Goal: Information Seeking & Learning: Learn about a topic

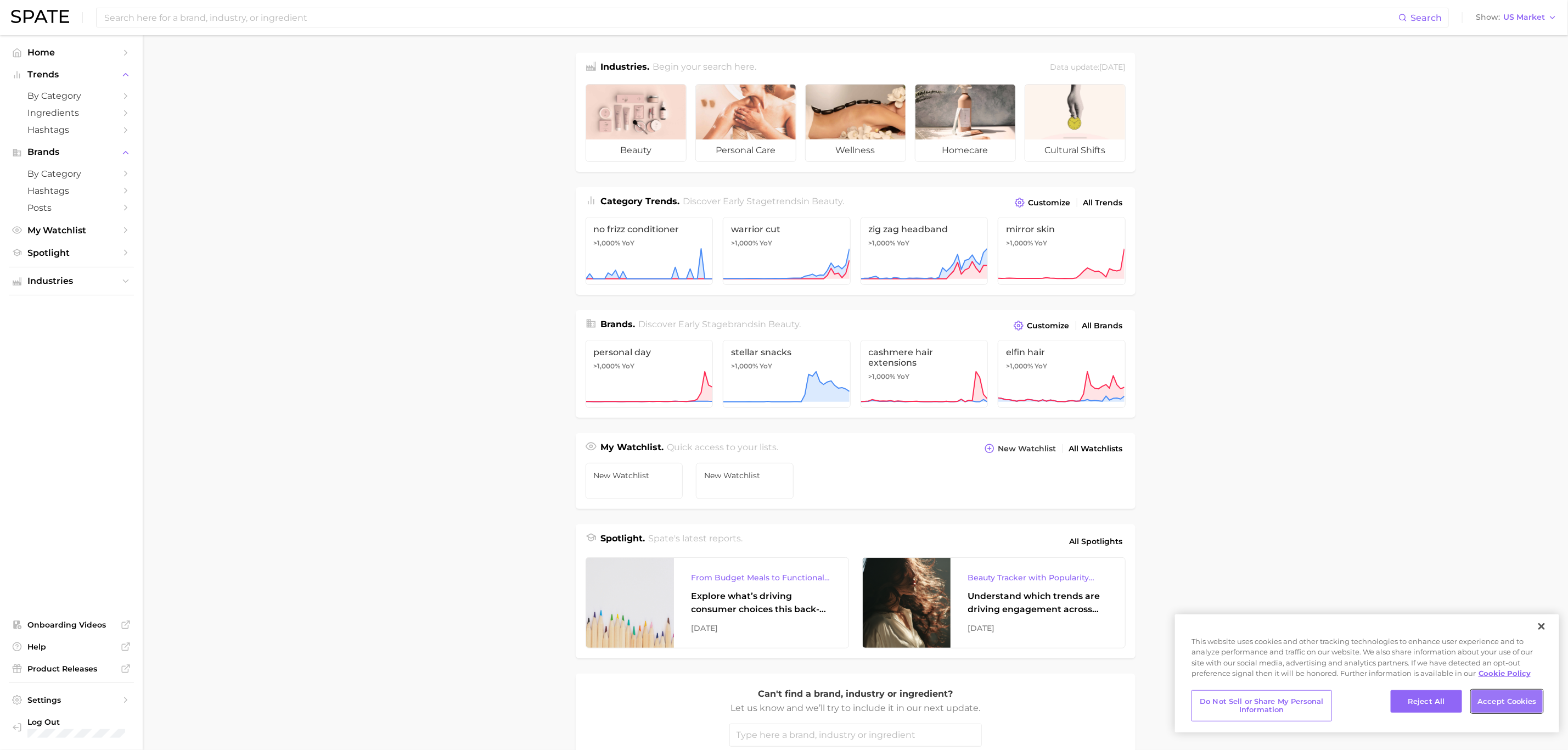
click at [1515, 702] on button "Accept Cookies" at bounding box center [1508, 702] width 71 height 23
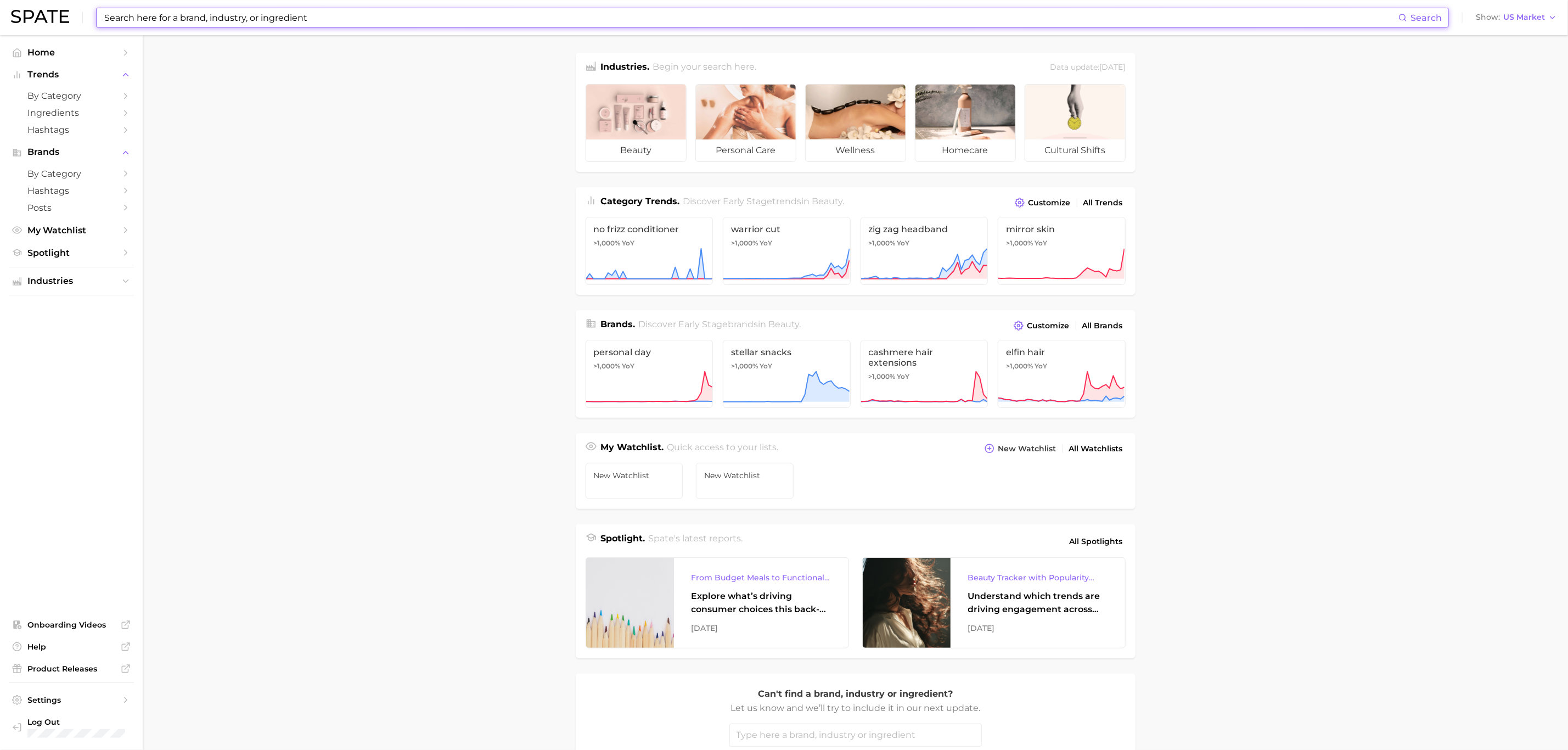
click at [323, 17] on input at bounding box center [750, 18] width 1295 height 19
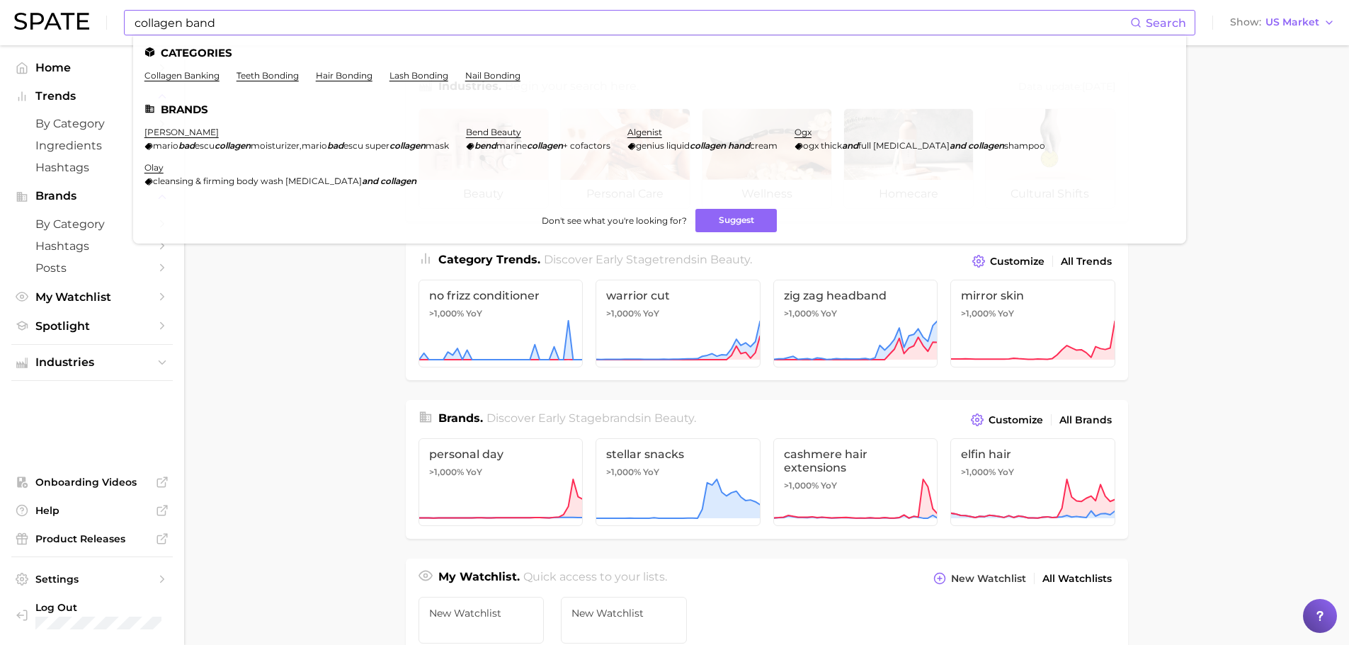
click at [245, 21] on input "collagen band" at bounding box center [631, 23] width 997 height 24
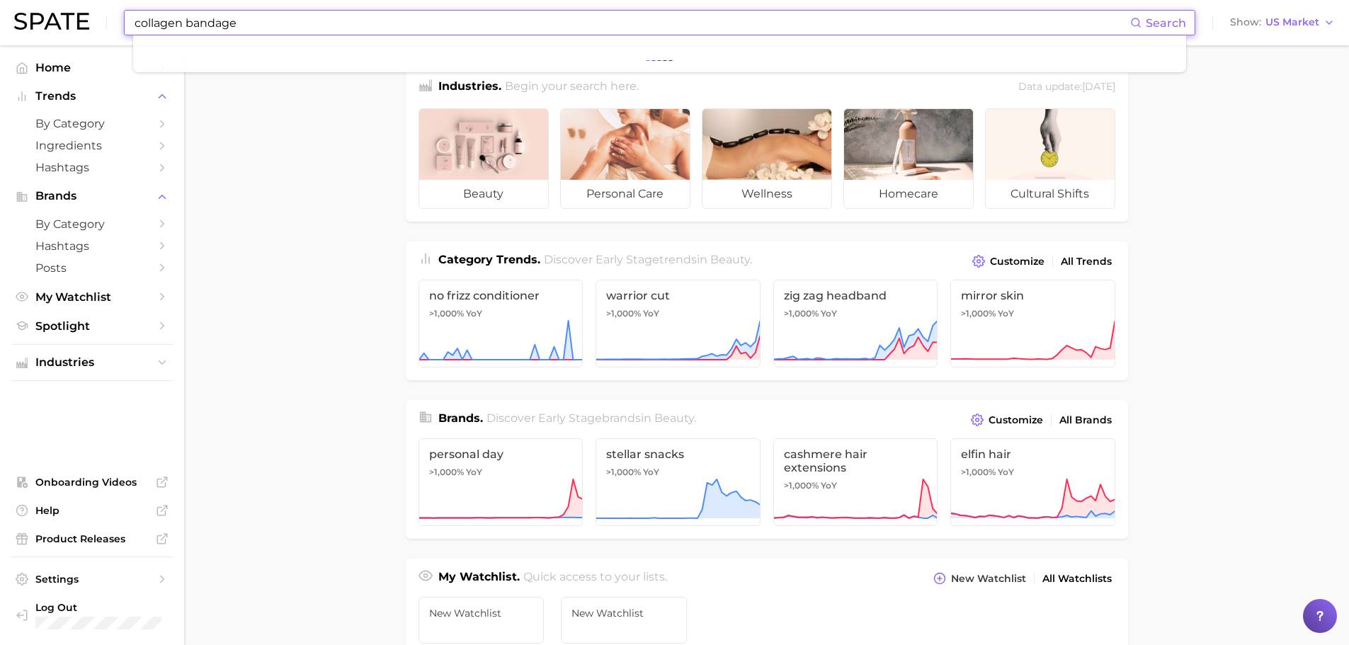
type input "collagen bandage"
click at [250, 191] on main "Industries. Begin your search here. Data update: July 27th, 2025 beauty persona…" at bounding box center [766, 598] width 1165 height 1106
click at [217, 17] on input "collagen bandage" at bounding box center [631, 23] width 997 height 24
drag, startPoint x: 252, startPoint y: 19, endPoint x: 130, endPoint y: 30, distance: 122.3
click at [130, 30] on div "collagen bandage Search No results for " collagen bandage " Suggest" at bounding box center [660, 22] width 1072 height 25
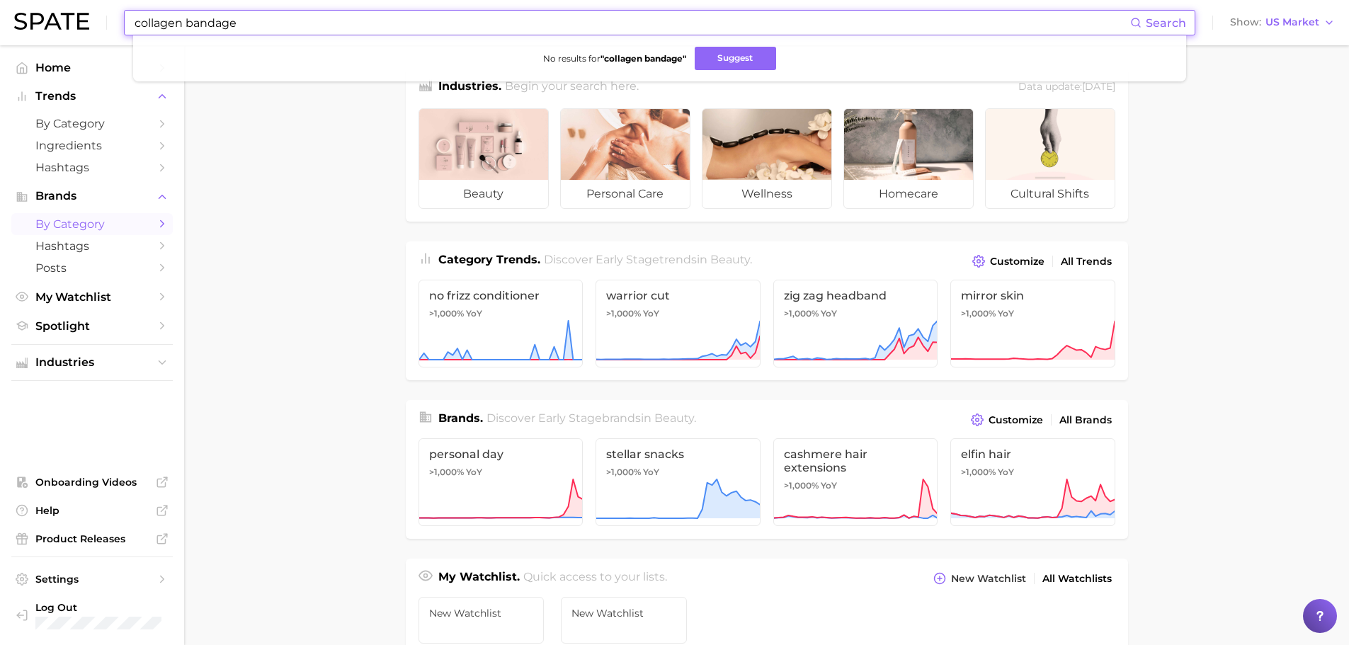
click at [121, 225] on span "by Category" at bounding box center [91, 223] width 113 height 13
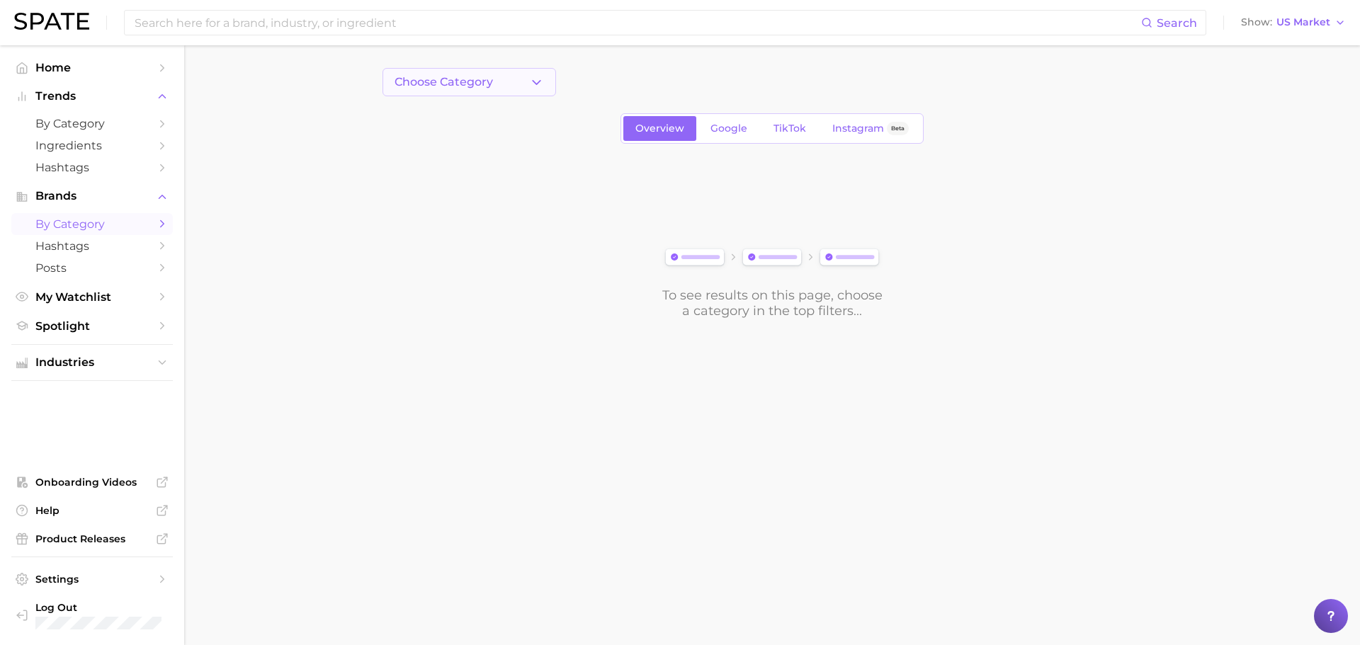
click at [483, 85] on span "Choose Category" at bounding box center [443, 82] width 98 height 13
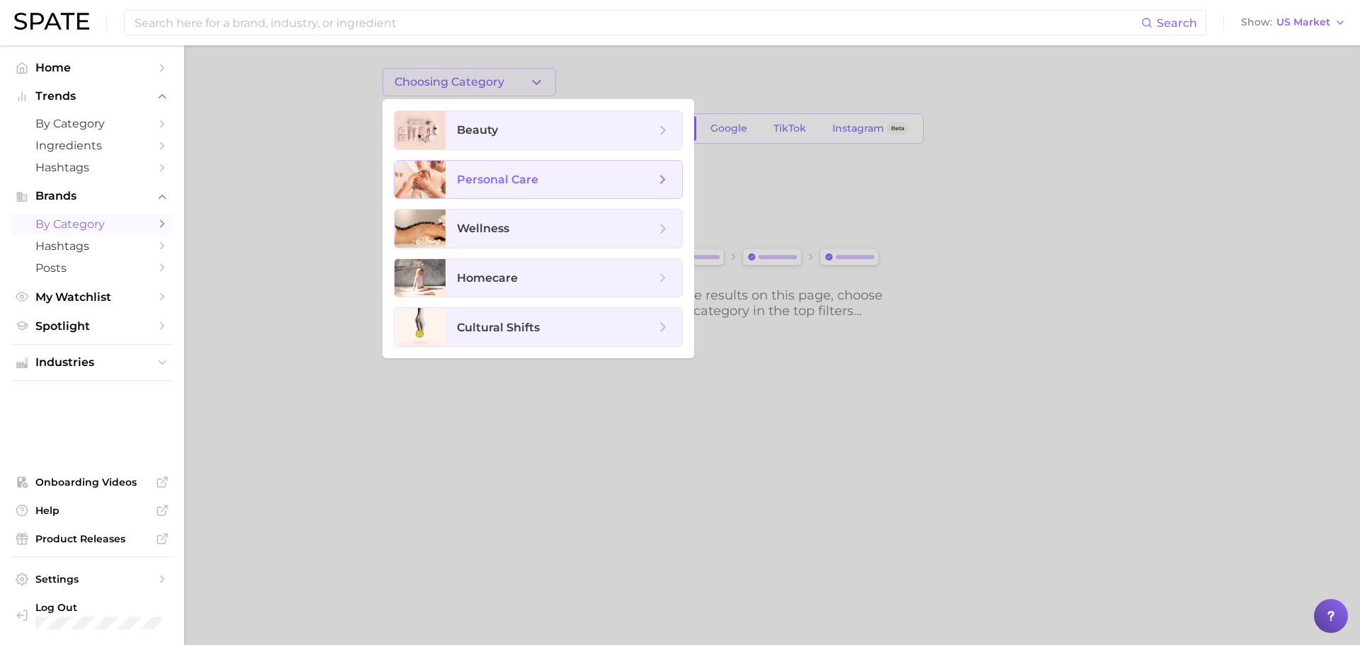
click at [553, 181] on span "personal care" at bounding box center [556, 180] width 198 height 16
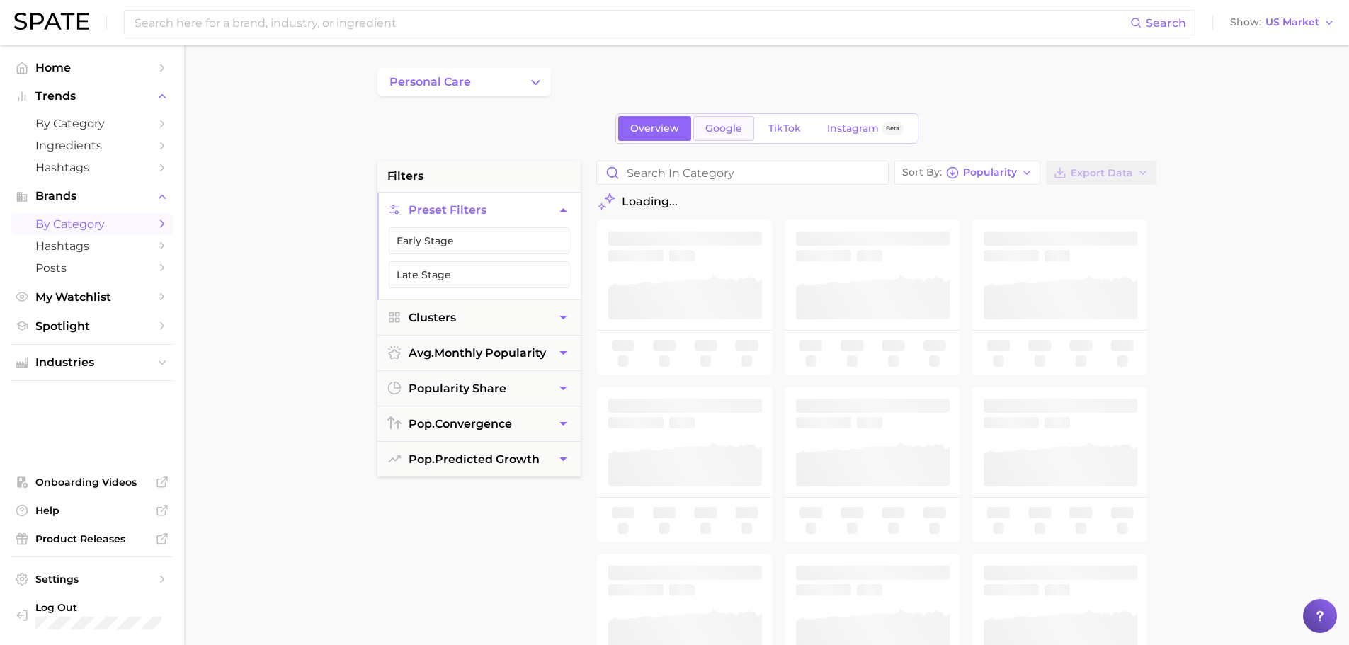
click at [732, 127] on span "Google" at bounding box center [723, 129] width 37 height 12
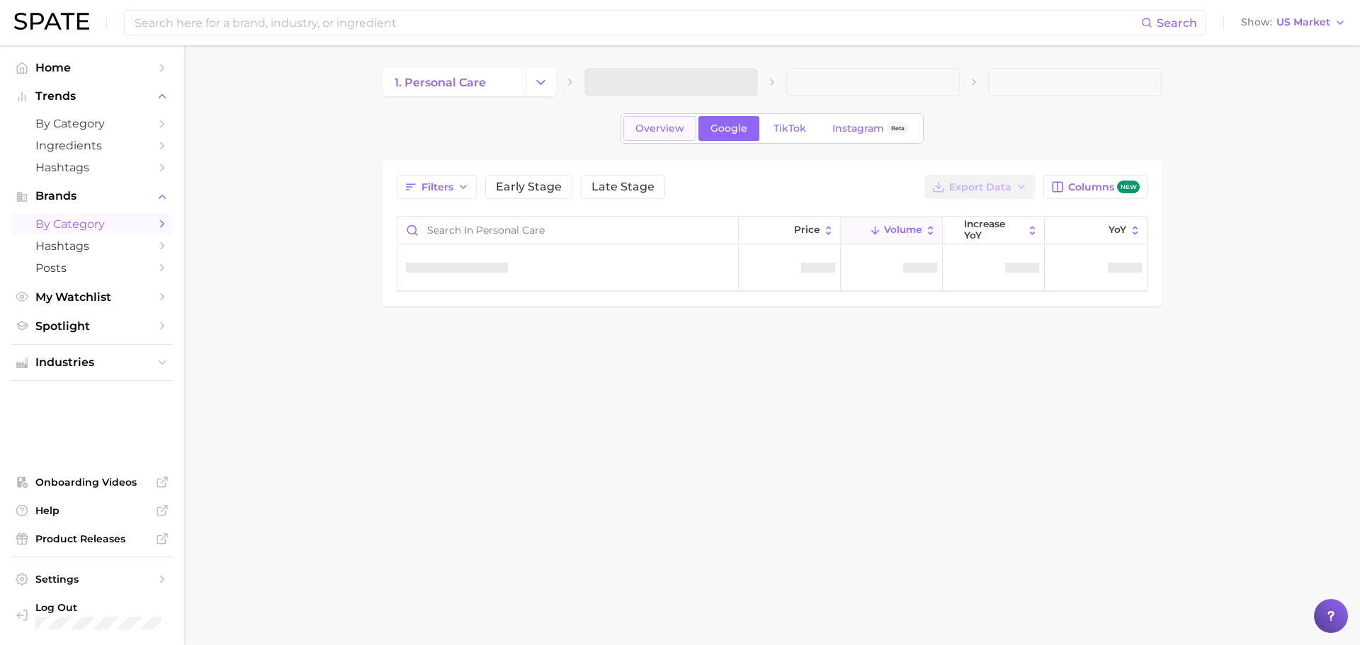
click at [659, 125] on span "Overview" at bounding box center [659, 129] width 49 height 12
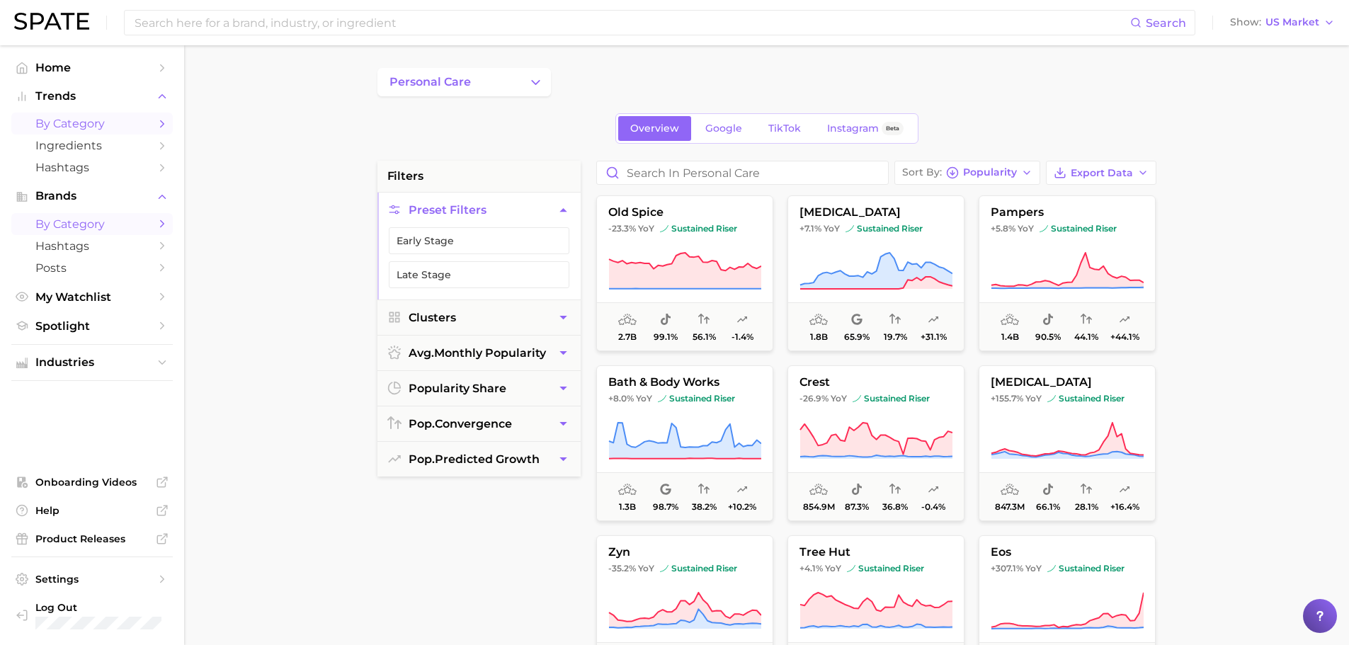
click at [128, 122] on span "by Category" at bounding box center [91, 123] width 113 height 13
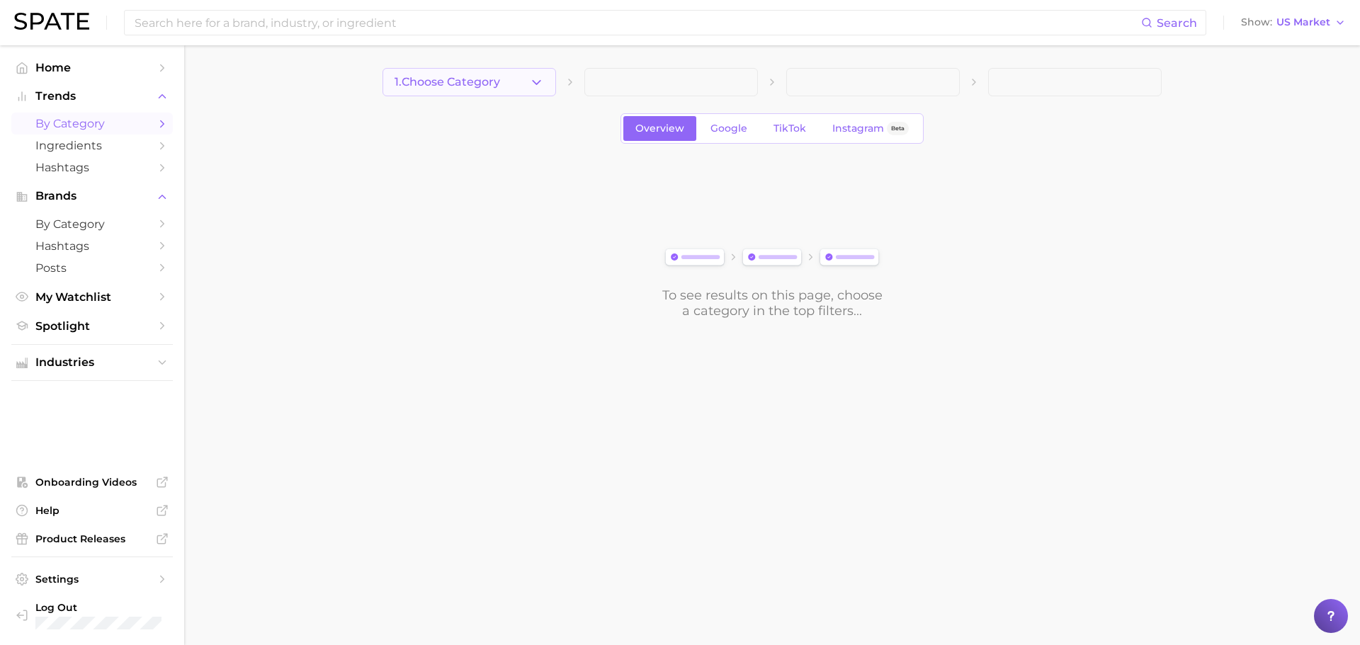
click at [495, 90] on button "1. Choose Category" at bounding box center [469, 82] width 174 height 28
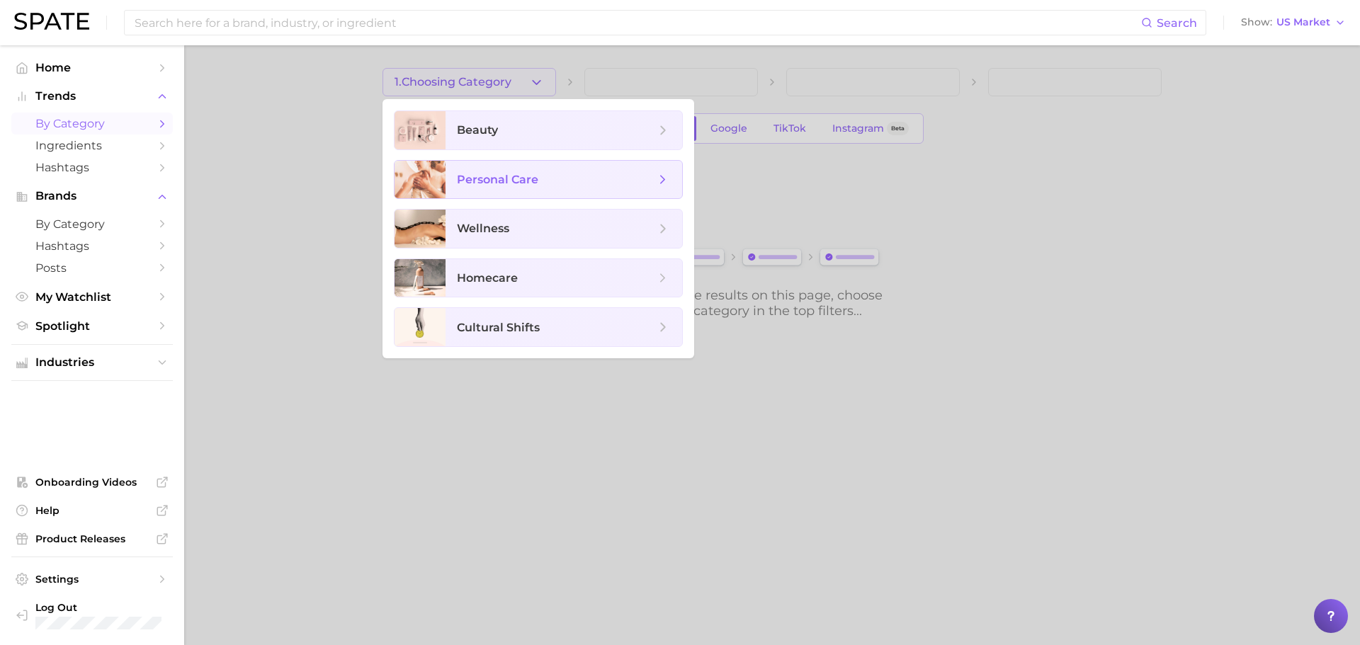
click at [537, 179] on span "personal care" at bounding box center [497, 179] width 81 height 13
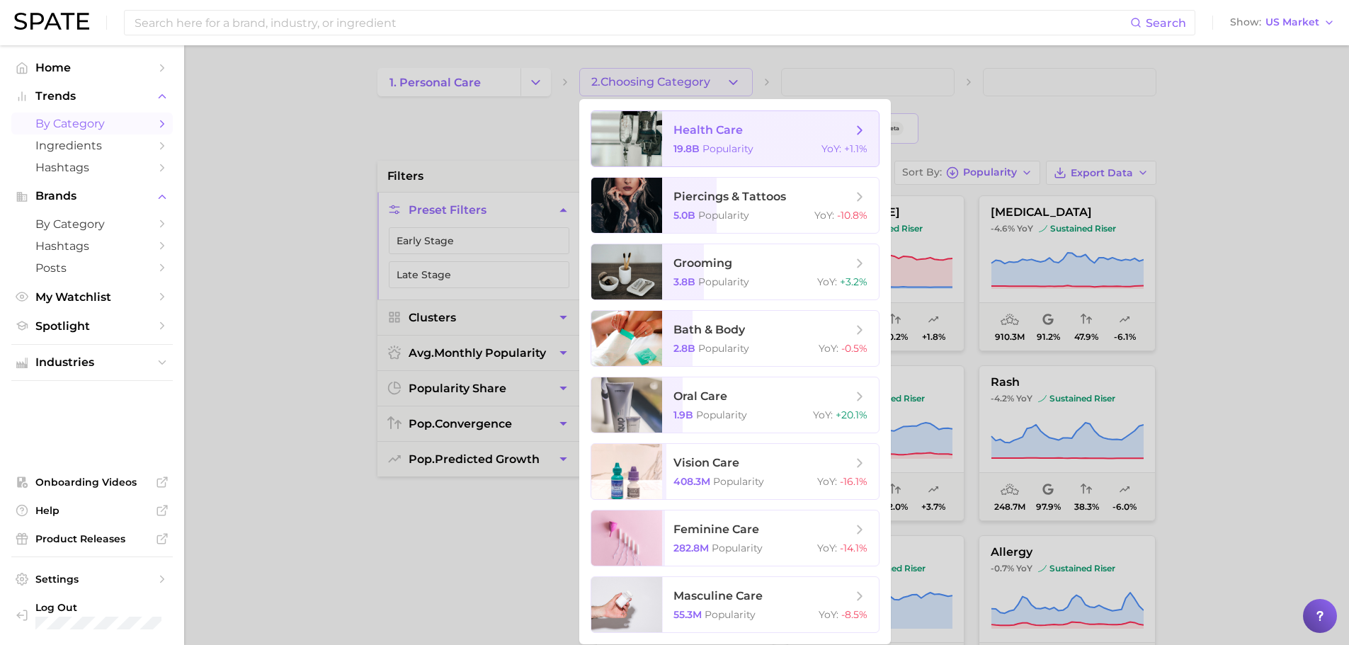
click at [786, 142] on div "19.8b Popularity YoY : +1.1%" at bounding box center [771, 148] width 194 height 13
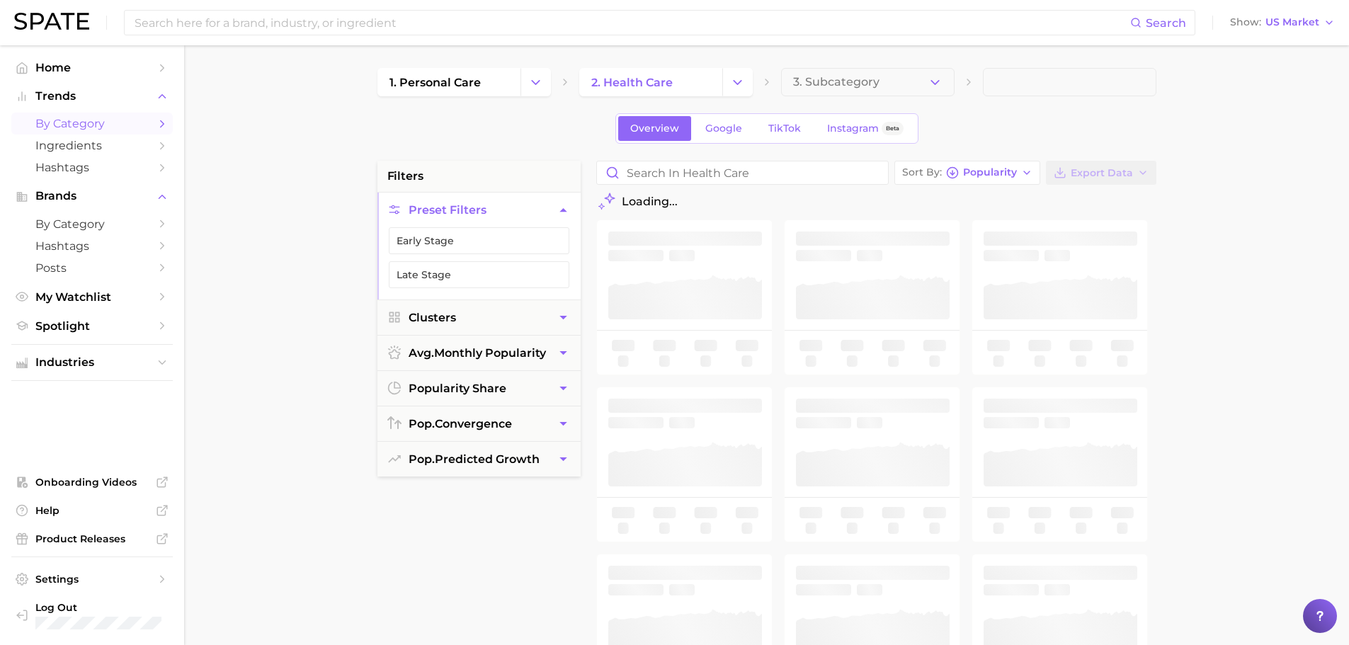
click at [874, 84] on span "3. Subcategory" at bounding box center [836, 82] width 86 height 13
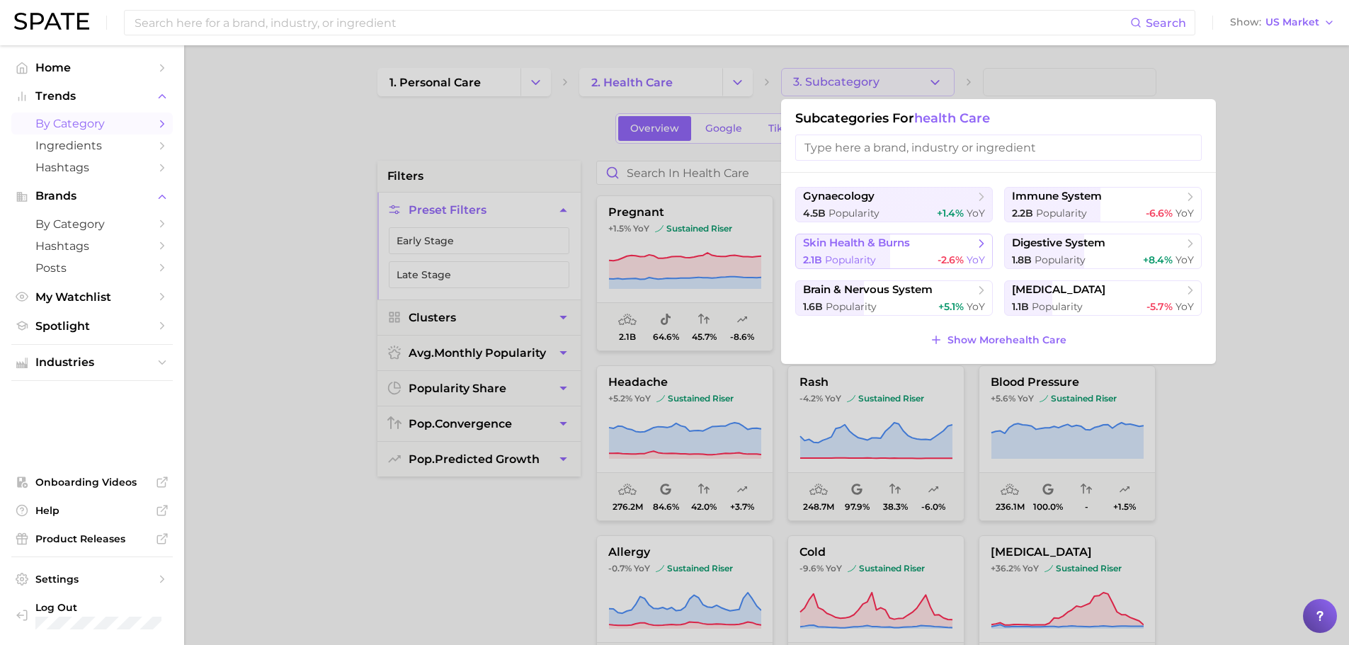
click at [899, 254] on div "2.1b Popularity -2.6% YoY" at bounding box center [894, 260] width 182 height 13
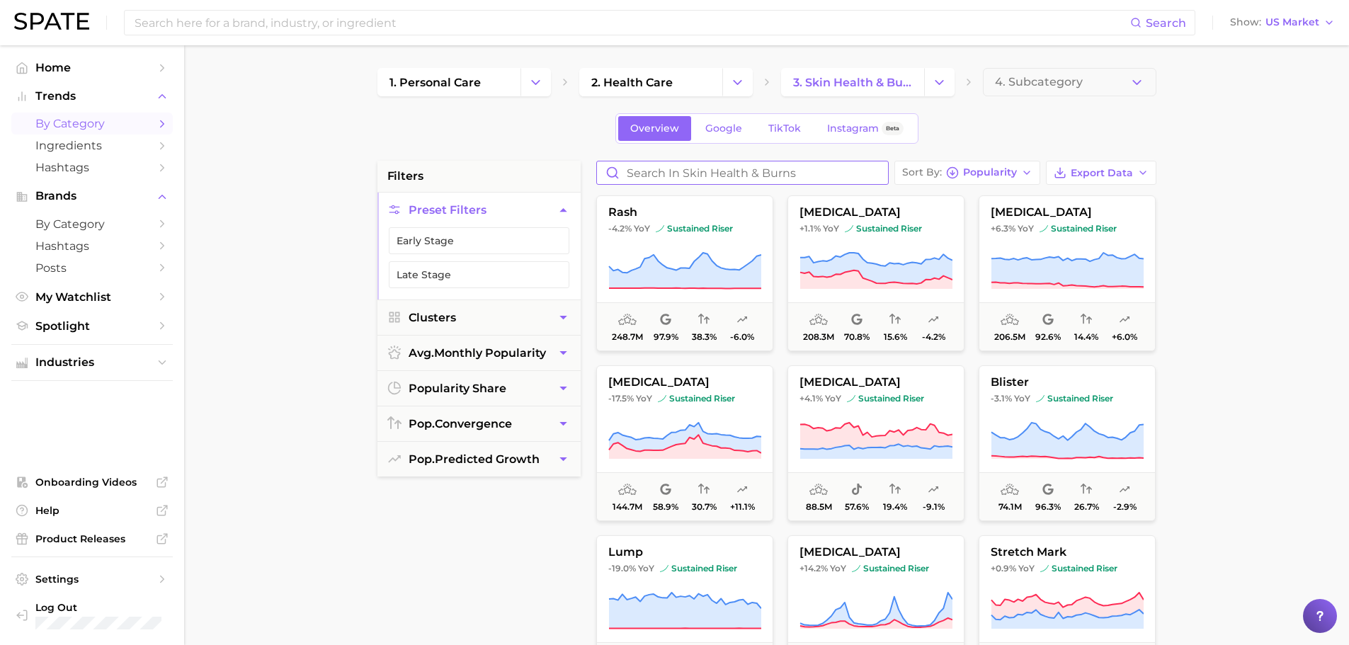
click at [698, 168] on input "Search in skin health & burns" at bounding box center [742, 172] width 291 height 23
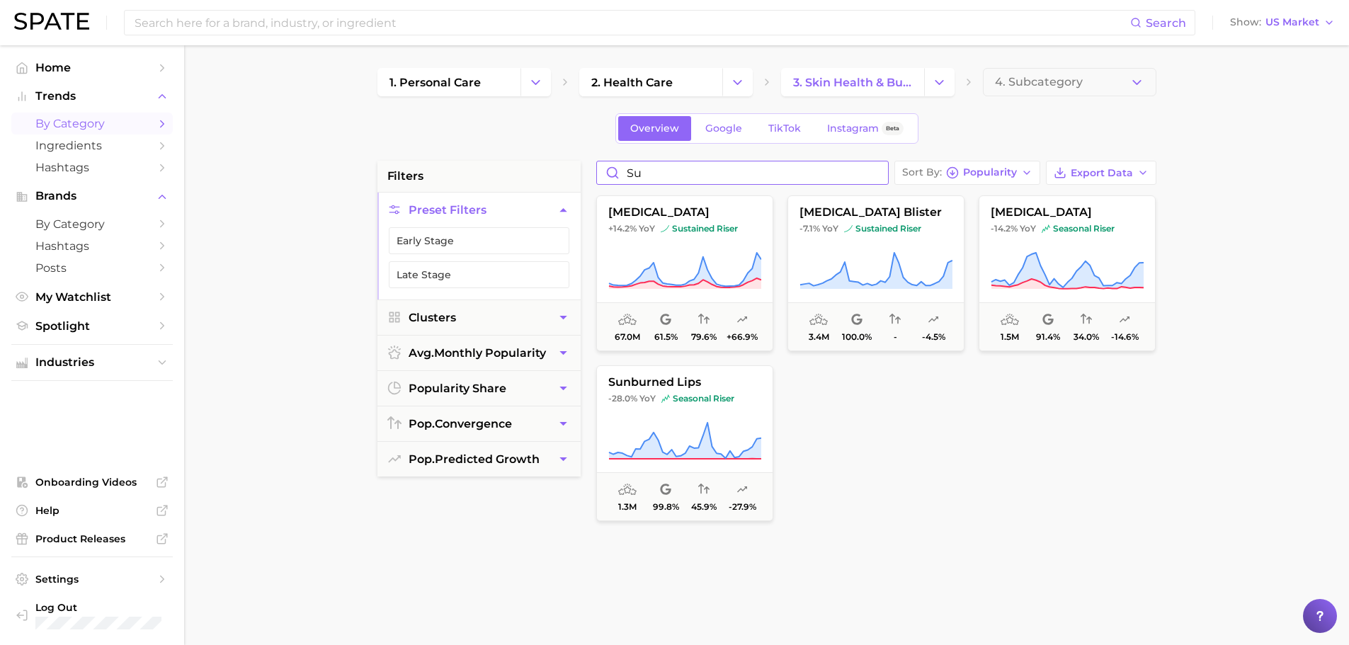
type input "s"
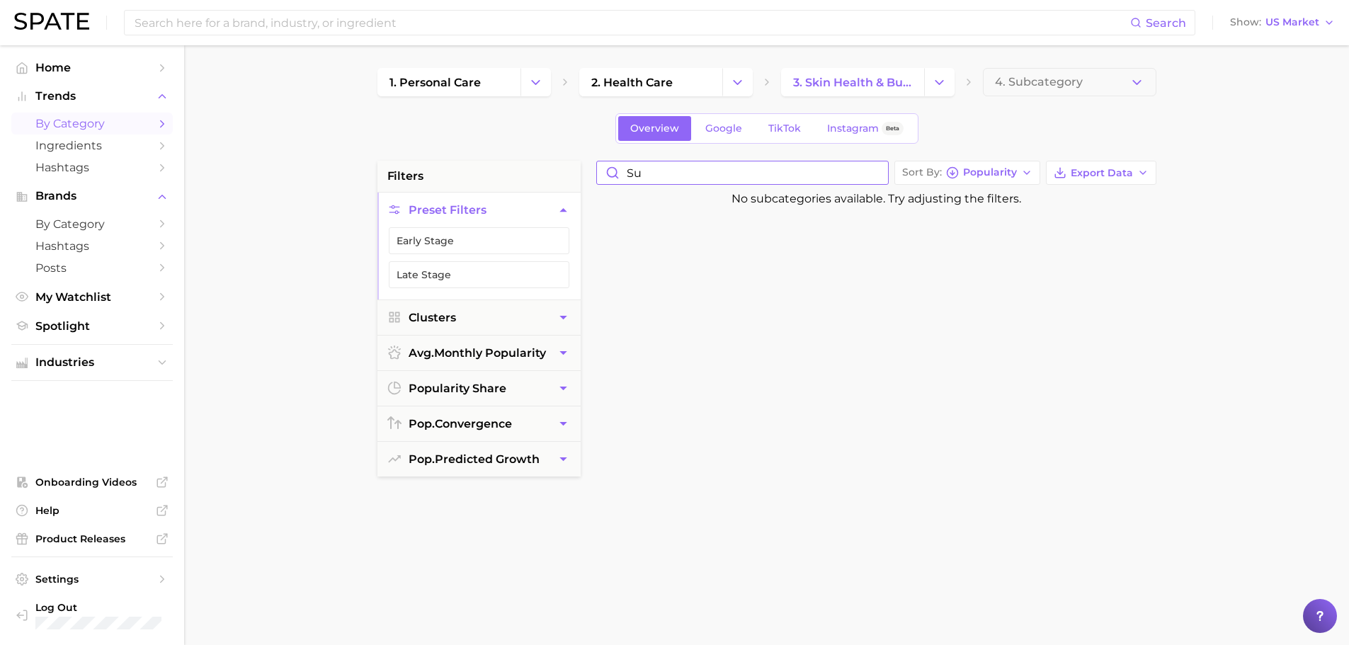
type input "s"
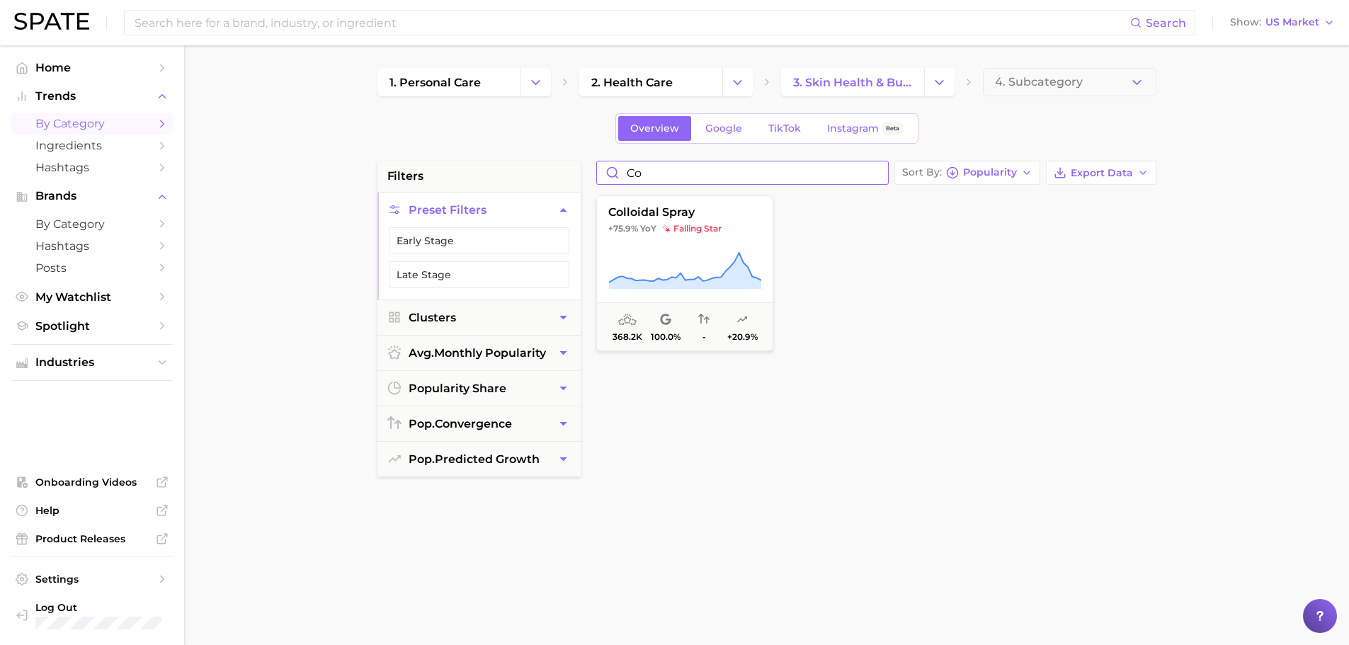
type input "c"
type input "bandage"
